Goal: Transaction & Acquisition: Subscribe to service/newsletter

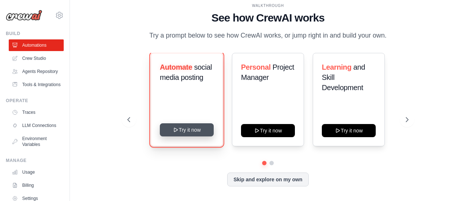
click at [176, 134] on button "Try it now" at bounding box center [187, 129] width 54 height 13
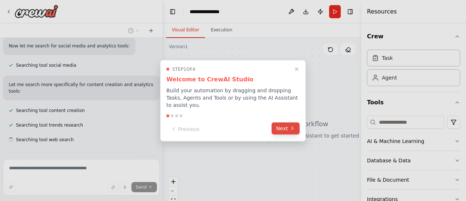
scroll to position [127, 0]
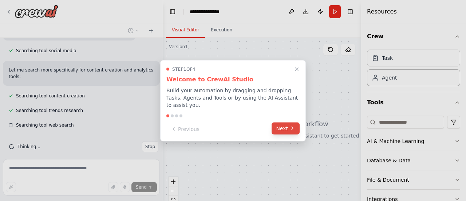
click at [284, 124] on button "Next" at bounding box center [285, 128] width 28 height 12
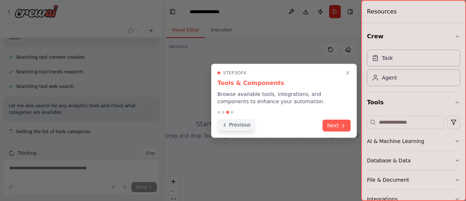
scroll to position [172, 0]
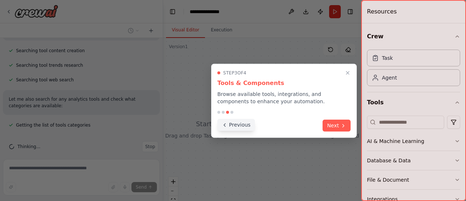
click at [237, 122] on button "Previous" at bounding box center [235, 125] width 37 height 12
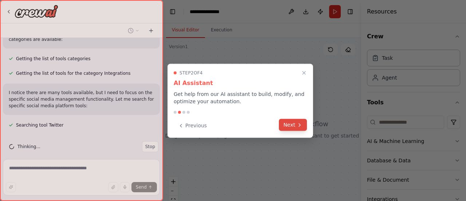
scroll to position [253, 0]
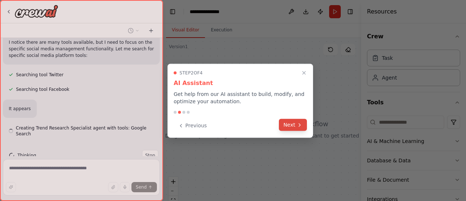
click at [289, 125] on button "Next" at bounding box center [293, 125] width 28 height 12
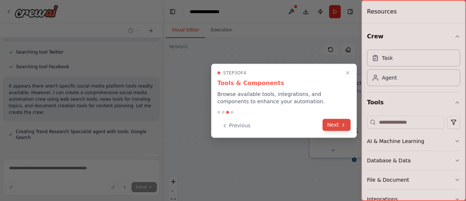
scroll to position [318, 0]
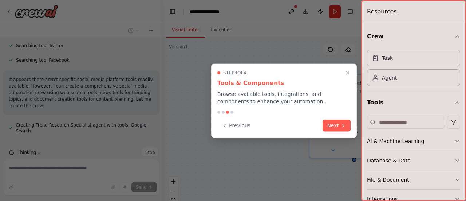
click at [338, 124] on button "Next" at bounding box center [336, 125] width 28 height 12
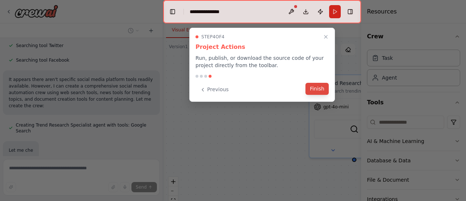
scroll to position [356, 0]
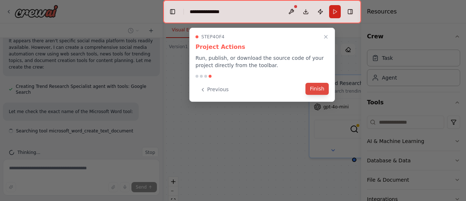
click at [316, 90] on button "Finish" at bounding box center [316, 89] width 23 height 12
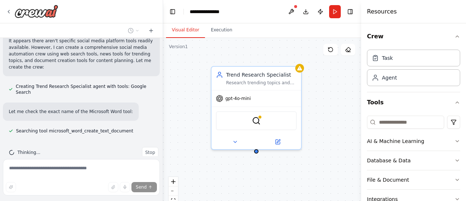
drag, startPoint x: 279, startPoint y: 107, endPoint x: 181, endPoint y: 99, distance: 98.3
click at [181, 99] on div "Trend Research Specialist Research trending topics and viral content in {indust…" at bounding box center [262, 129] width 198 height 182
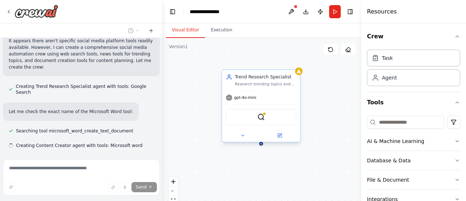
scroll to position [371, 0]
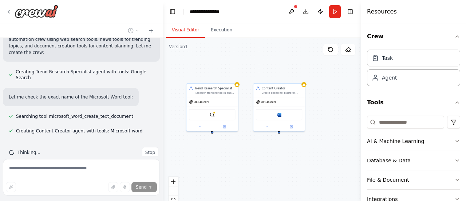
drag, startPoint x: 294, startPoint y: 160, endPoint x: 230, endPoint y: 157, distance: 63.4
click at [230, 157] on div "Trend Research Specialist Research trending topics and viral content in {indust…" at bounding box center [262, 129] width 198 height 182
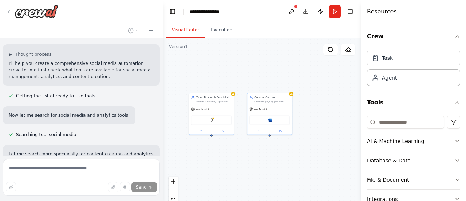
scroll to position [0, 0]
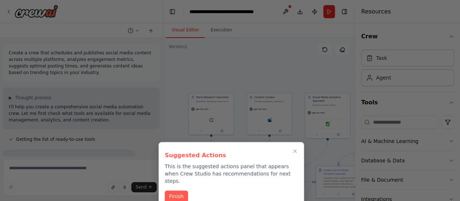
click at [178, 190] on button "Finish" at bounding box center [176, 196] width 23 height 12
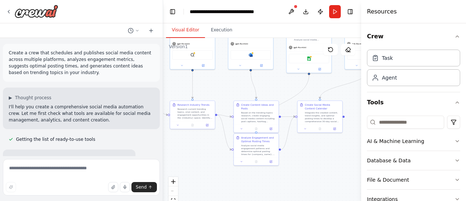
drag, startPoint x: 239, startPoint y: 146, endPoint x: 220, endPoint y: 79, distance: 69.2
click at [220, 79] on div ".deletable-edge-delete-btn { width: 20px; height: 20px; border: 0px solid #ffff…" at bounding box center [262, 129] width 198 height 182
click at [348, 90] on div ".deletable-edge-delete-btn { width: 20px; height: 20px; border: 0px solid #ffff…" at bounding box center [262, 129] width 198 height 182
drag, startPoint x: 198, startPoint y: 156, endPoint x: 208, endPoint y: 160, distance: 10.4
click at [199, 156] on div ".deletable-edge-delete-btn { width: 20px; height: 20px; border: 0px solid #ffff…" at bounding box center [262, 129] width 198 height 182
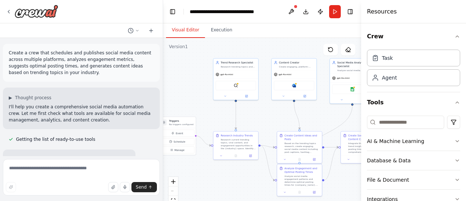
drag, startPoint x: 208, startPoint y: 160, endPoint x: 242, endPoint y: 187, distance: 43.4
click at [242, 187] on div ".deletable-edge-delete-btn { width: 20px; height: 20px; border: 0px solid #ffff…" at bounding box center [262, 129] width 198 height 182
click at [9, 12] on icon at bounding box center [9, 12] width 6 height 6
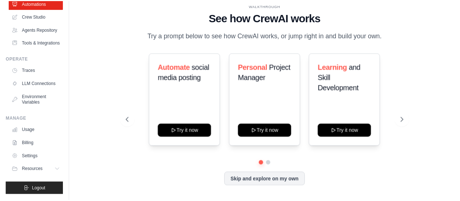
scroll to position [59, 0]
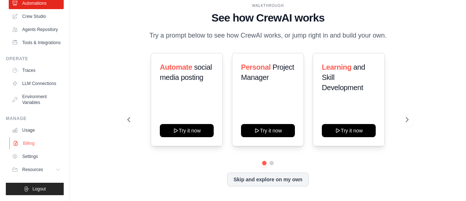
click at [28, 143] on link "Billing" at bounding box center [36, 143] width 55 height 12
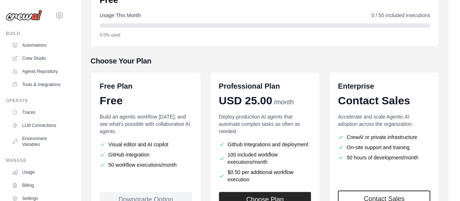
scroll to position [146, 0]
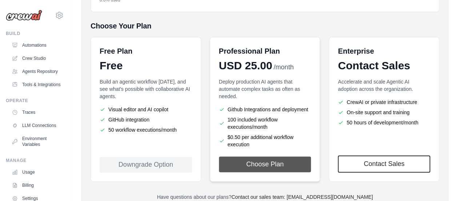
click at [266, 166] on button "Choose Plan" at bounding box center [265, 164] width 92 height 16
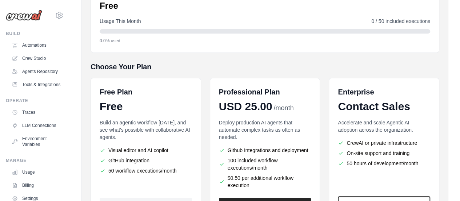
scroll to position [172, 0]
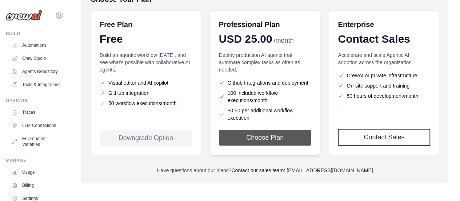
click at [268, 137] on button "Choose Plan" at bounding box center [265, 138] width 92 height 16
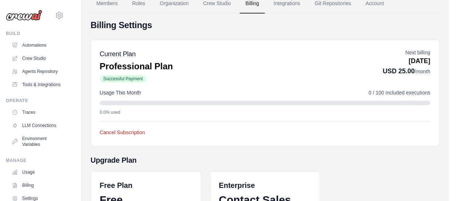
scroll to position [33, 0]
